Goal: Task Accomplishment & Management: Manage account settings

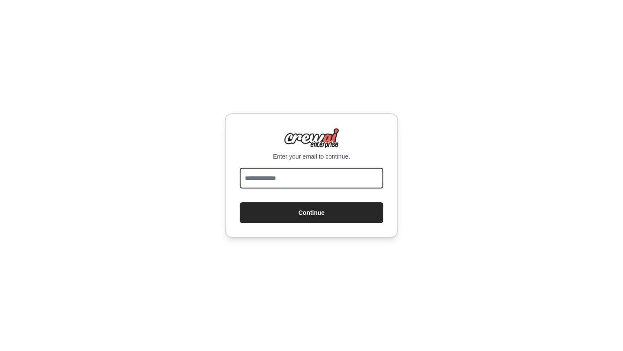
click at [315, 169] on input "email" at bounding box center [312, 178] width 144 height 21
type input "**********"
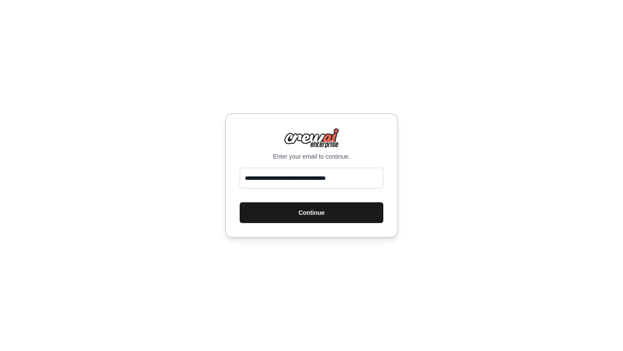
click at [306, 213] on button "Continue" at bounding box center [312, 213] width 144 height 21
